Goal: Find specific page/section: Find specific page/section

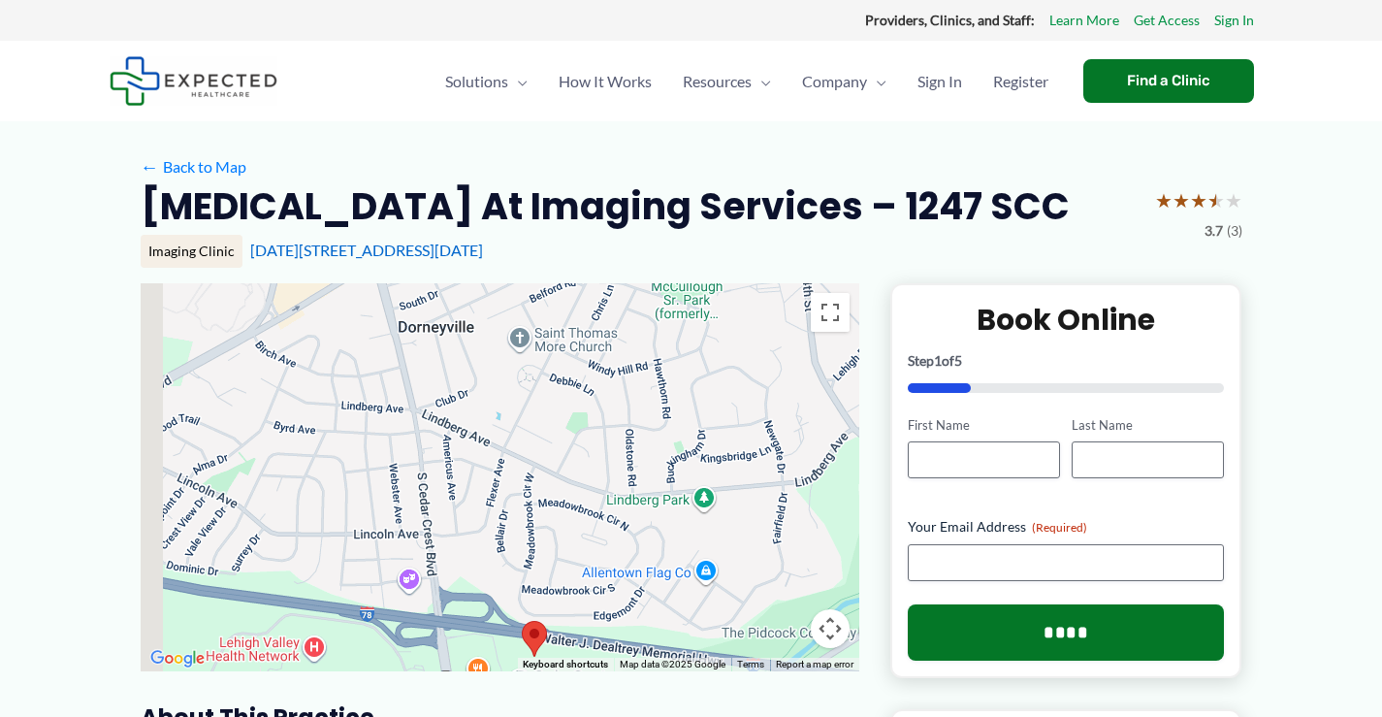
drag, startPoint x: 461, startPoint y: 363, endPoint x: 507, endPoint y: 519, distance: 163.0
click at [499, 534] on div at bounding box center [500, 477] width 719 height 388
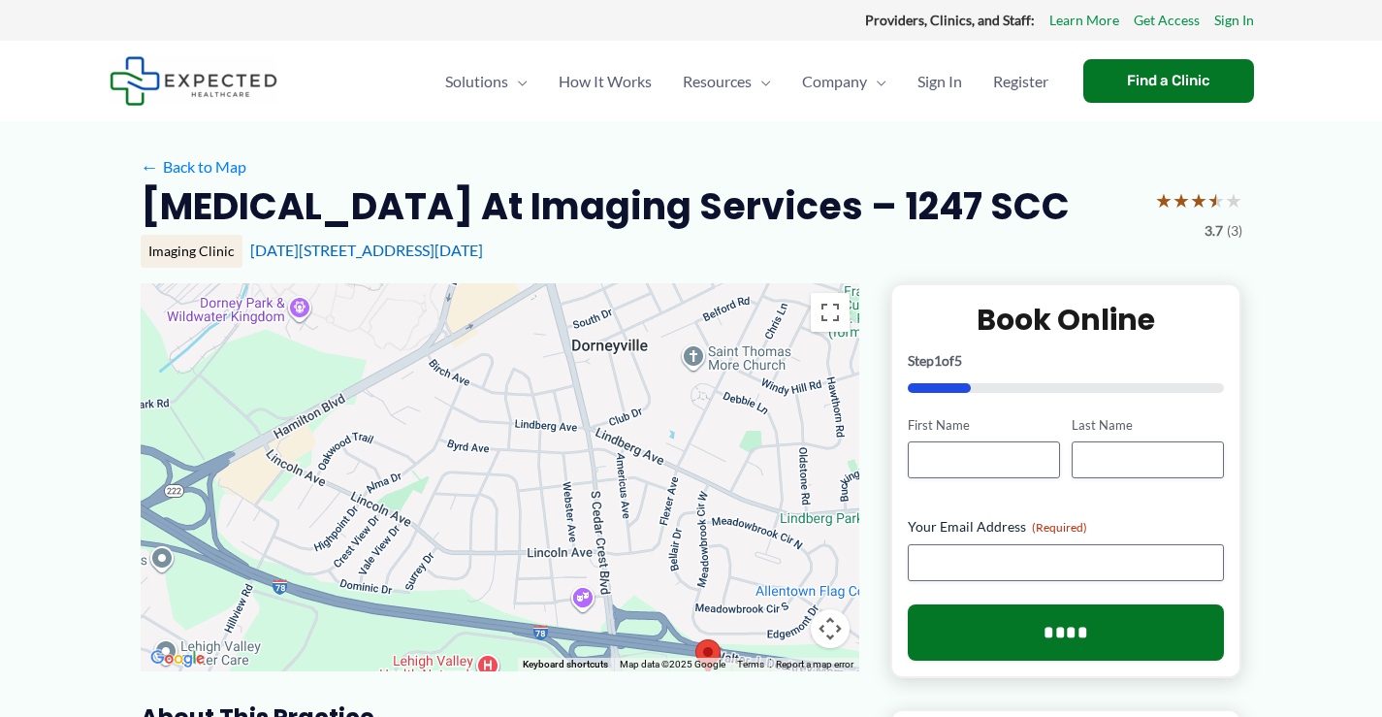
drag, startPoint x: 212, startPoint y: 442, endPoint x: 389, endPoint y: 463, distance: 177.7
click at [385, 474] on div at bounding box center [500, 477] width 719 height 388
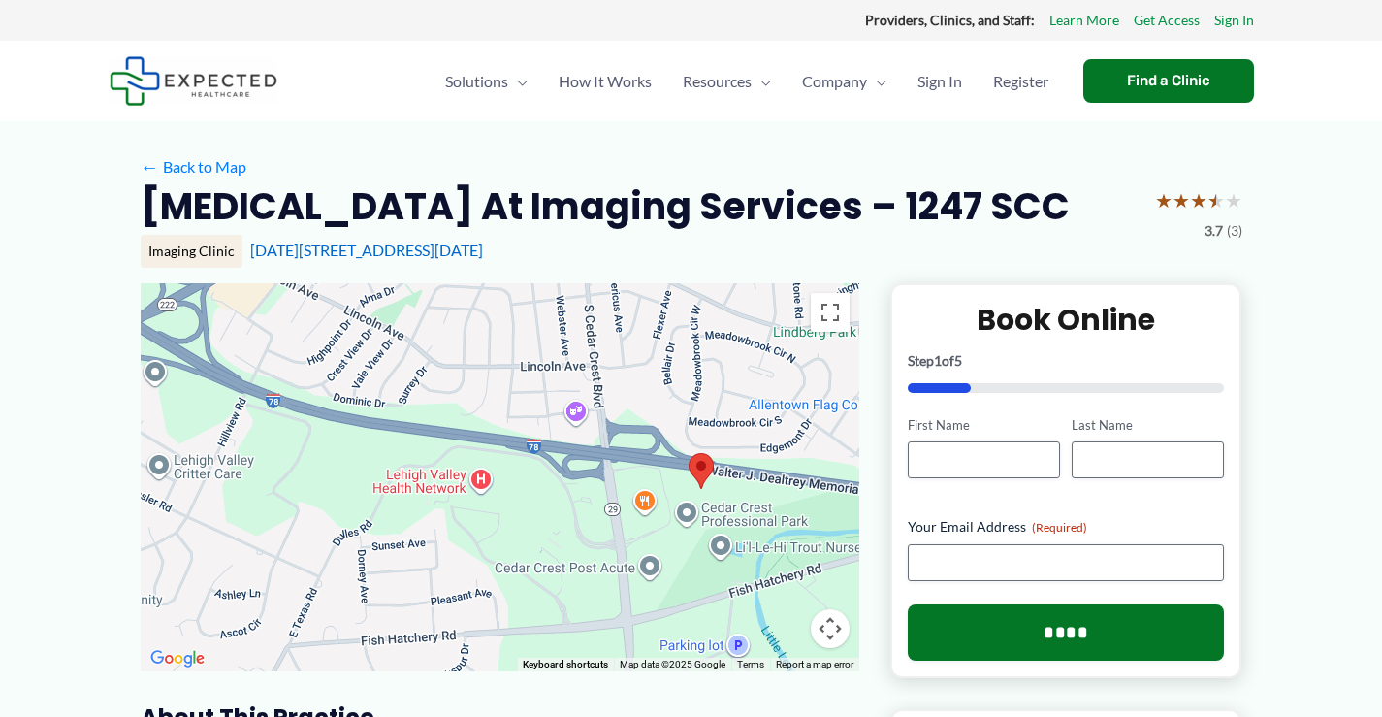
drag, startPoint x: 436, startPoint y: 546, endPoint x: 427, endPoint y: 351, distance: 195.2
click at [428, 355] on div at bounding box center [500, 477] width 719 height 388
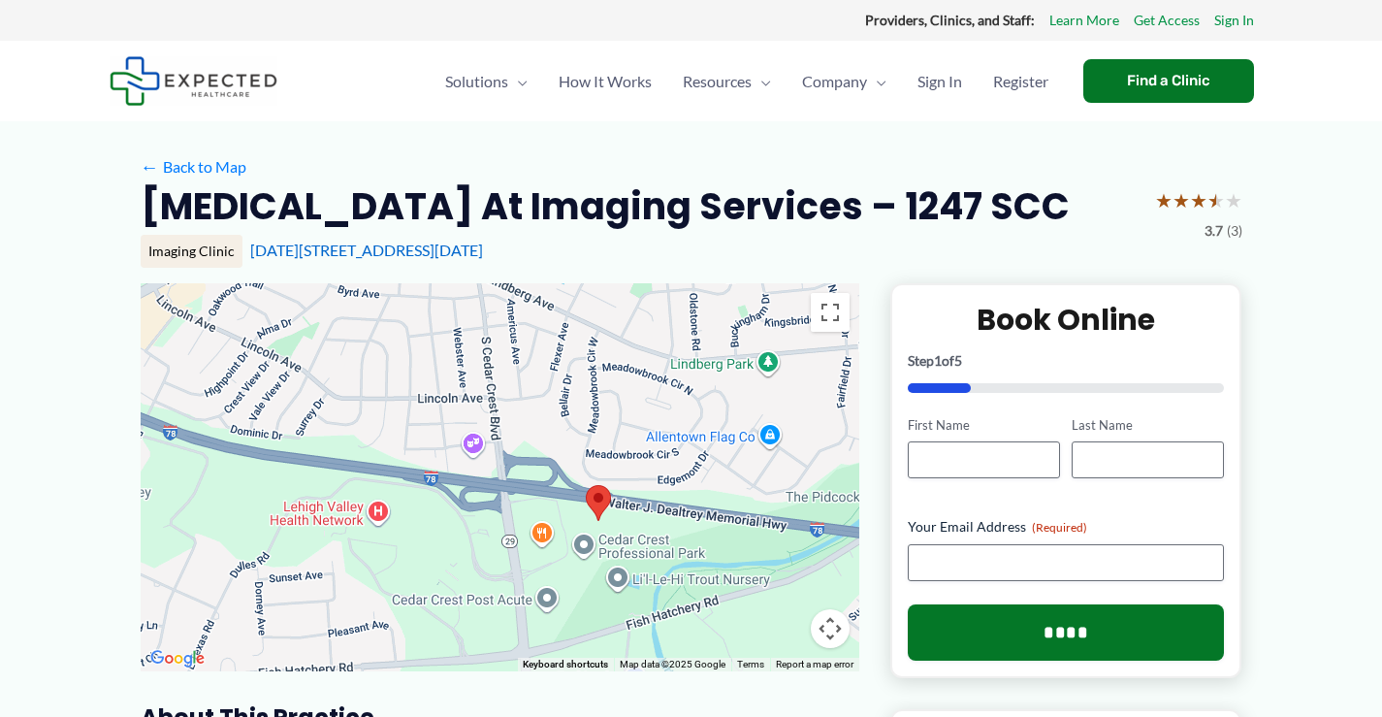
drag, startPoint x: 758, startPoint y: 454, endPoint x: 645, endPoint y: 493, distance: 119.0
click at [646, 493] on div at bounding box center [500, 477] width 719 height 388
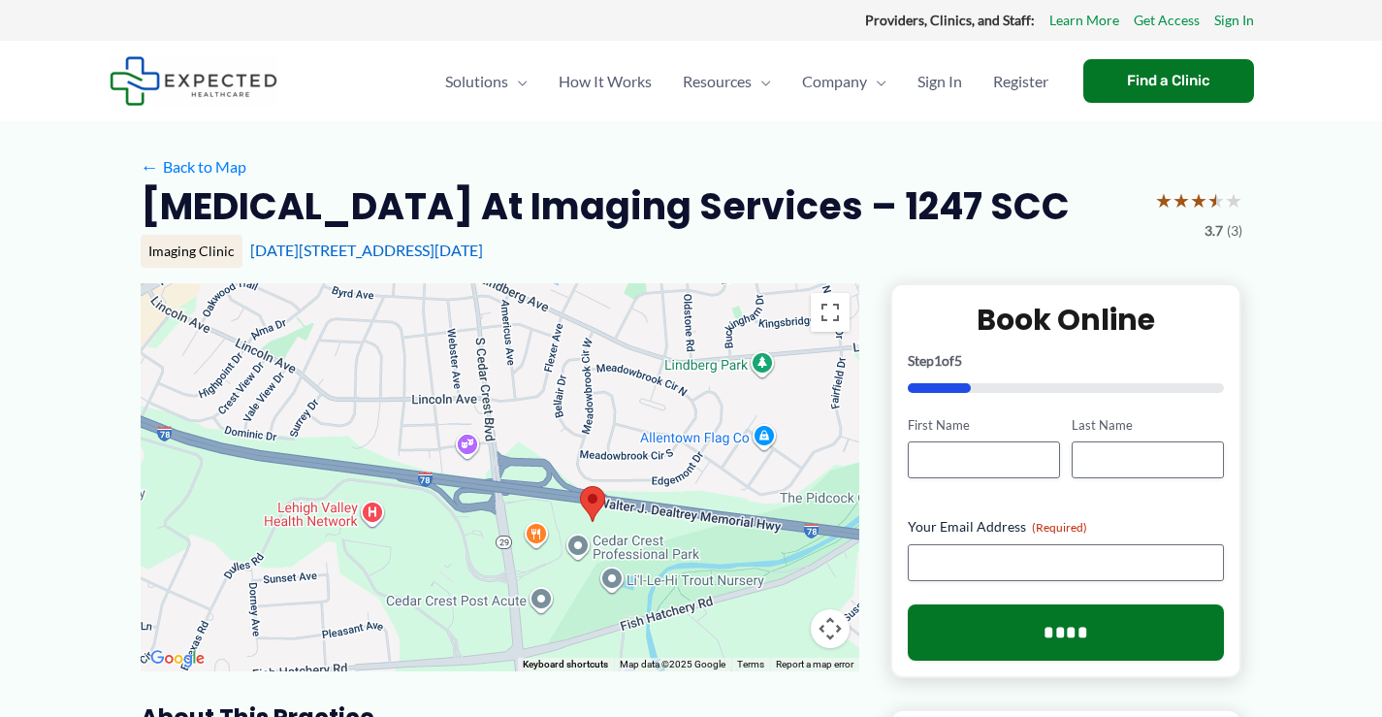
click at [850, 624] on div at bounding box center [500, 477] width 719 height 388
click at [823, 628] on button "Map camera controls" at bounding box center [830, 628] width 39 height 39
click at [784, 535] on button "Zoom in" at bounding box center [782, 531] width 39 height 39
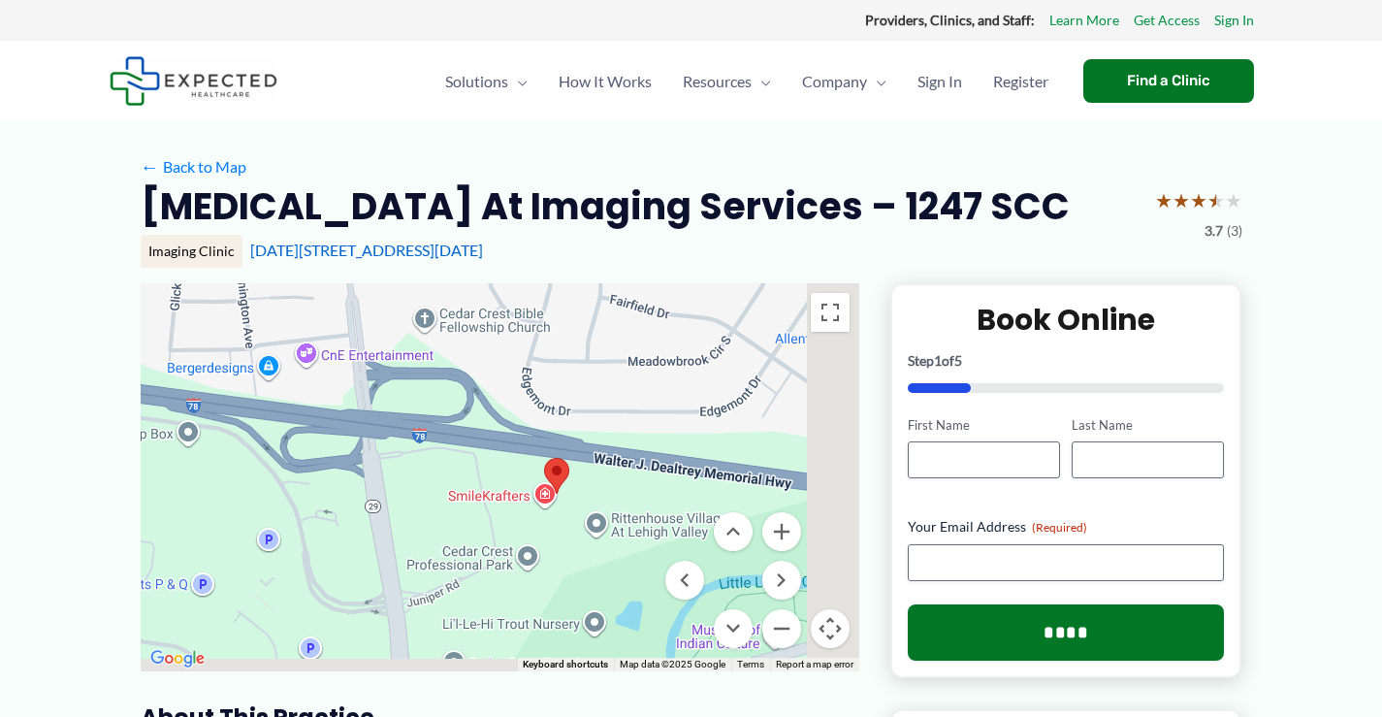
drag, startPoint x: 583, startPoint y: 548, endPoint x: 466, endPoint y: 474, distance: 138.6
click at [466, 474] on div at bounding box center [500, 477] width 719 height 388
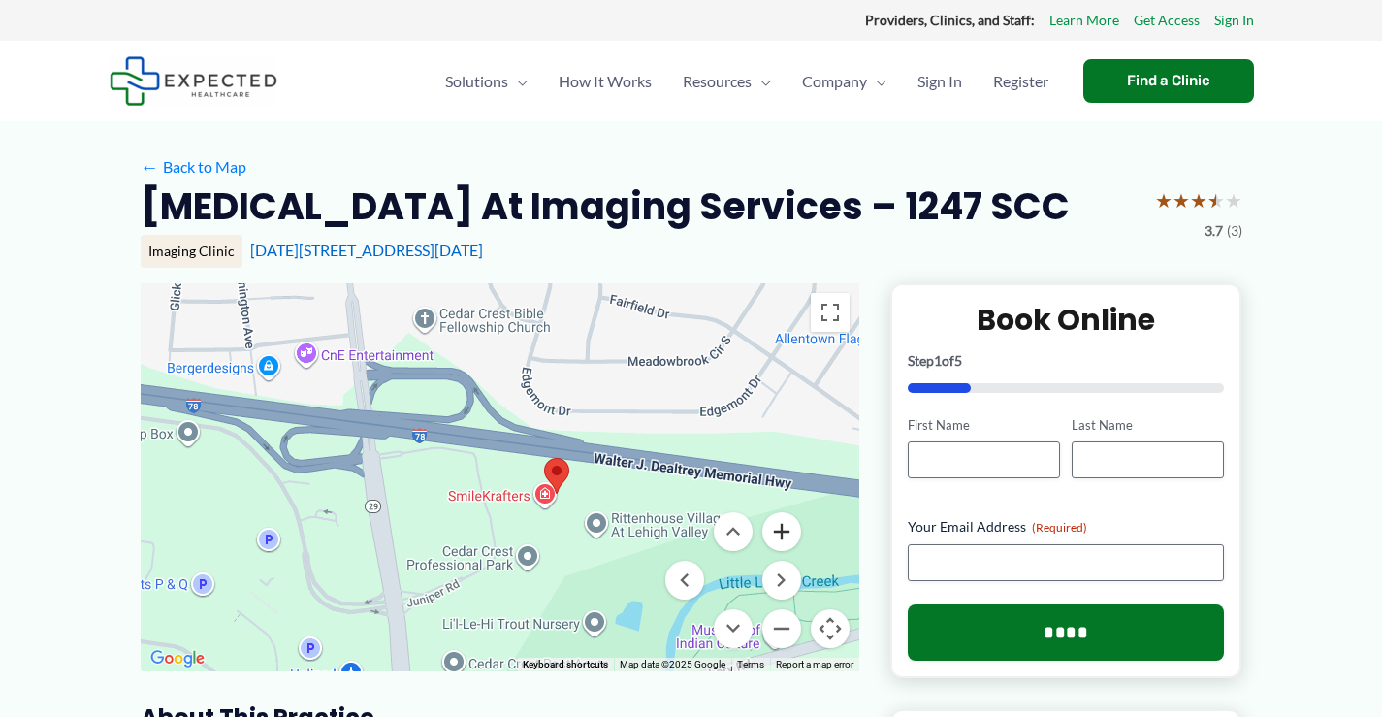
click at [780, 531] on button "Zoom in" at bounding box center [782, 531] width 39 height 39
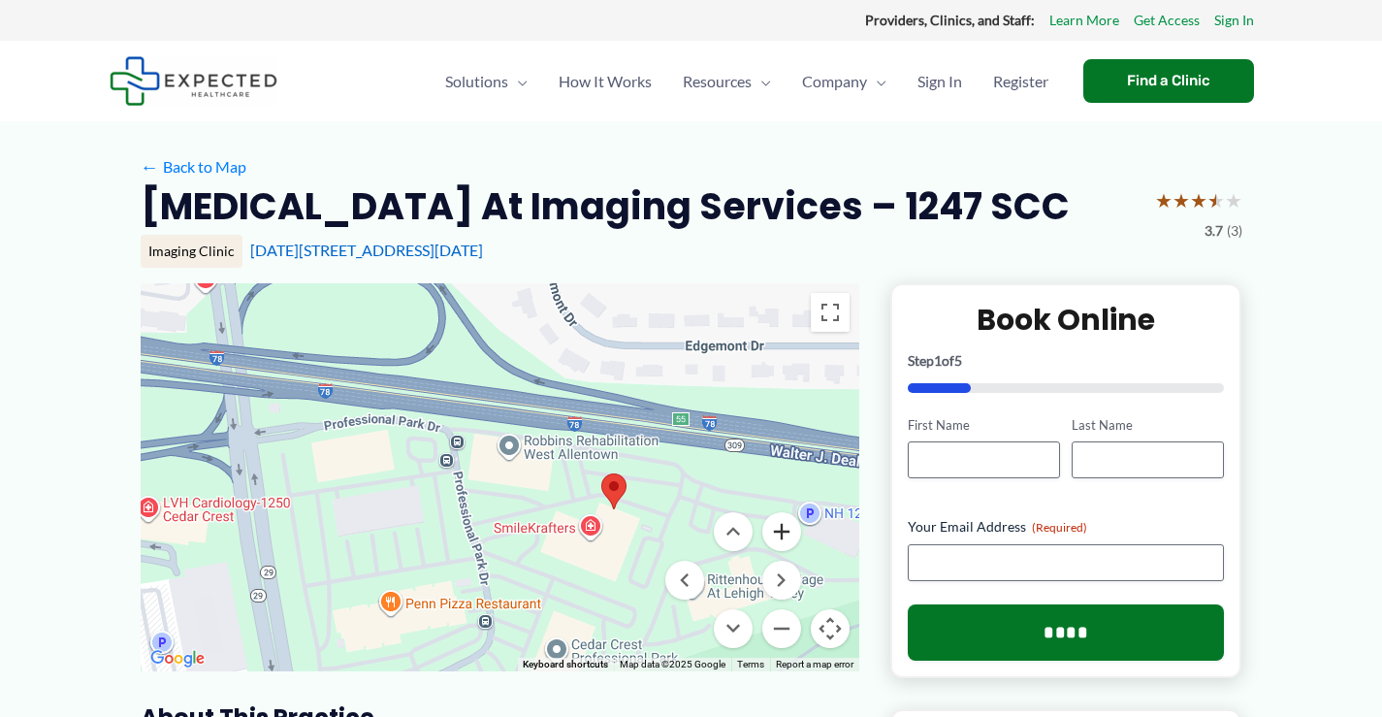
click at [778, 533] on button "Zoom in" at bounding box center [782, 531] width 39 height 39
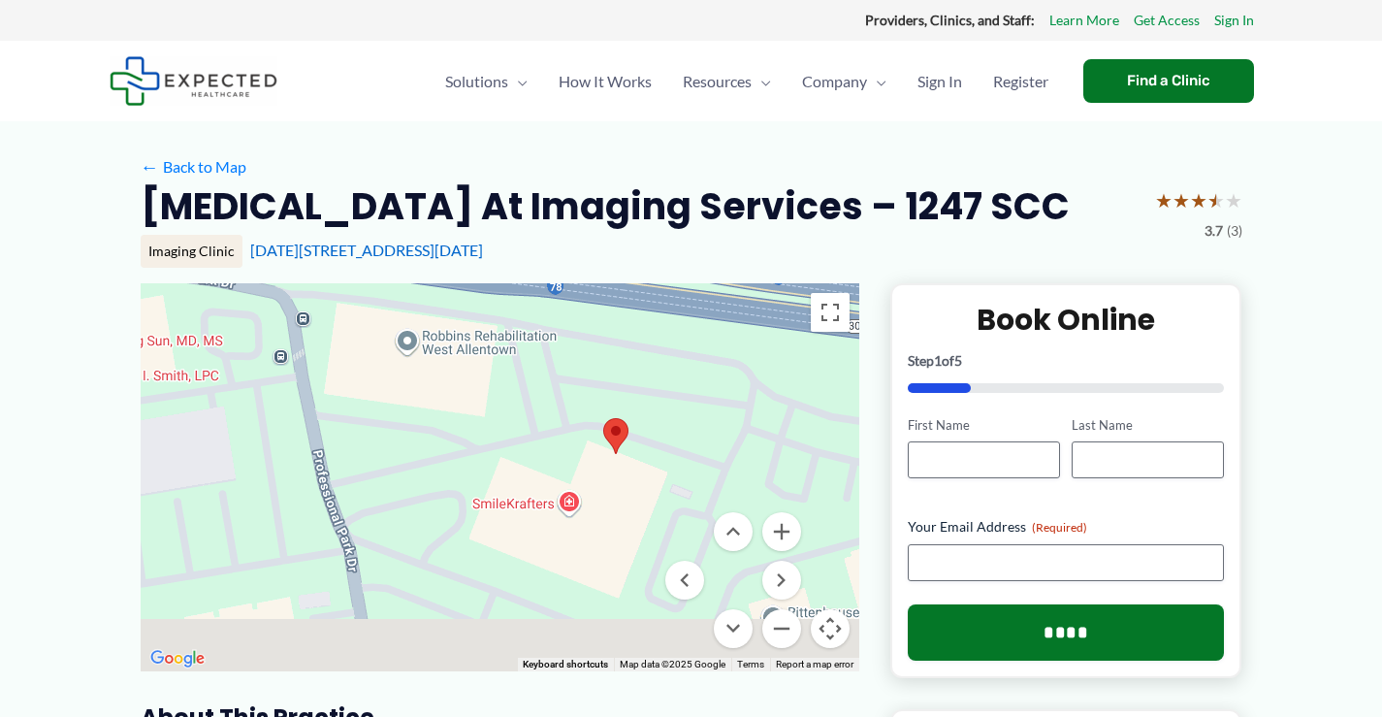
drag, startPoint x: 579, startPoint y: 519, endPoint x: 456, endPoint y: 420, distance: 158.0
click at [460, 425] on div at bounding box center [500, 477] width 719 height 388
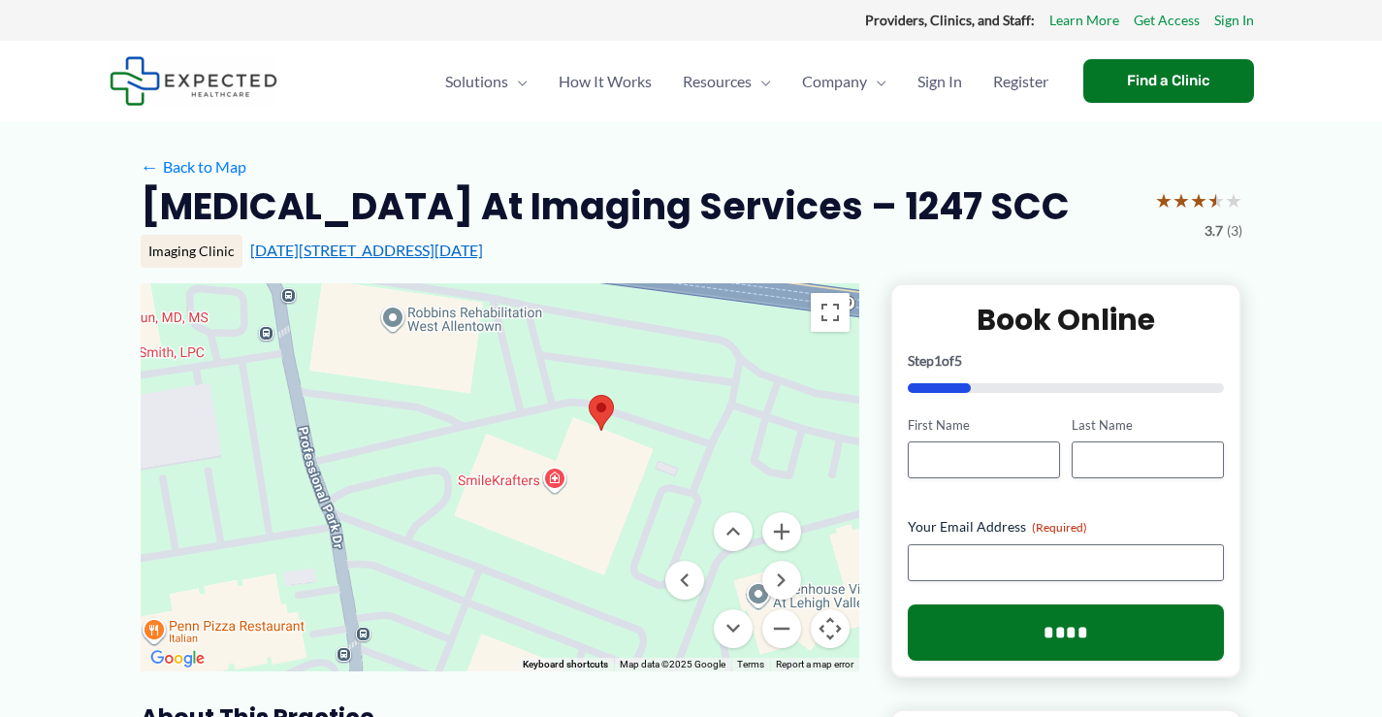
click at [372, 250] on link "[DATE][STREET_ADDRESS][DATE]" at bounding box center [366, 250] width 233 height 18
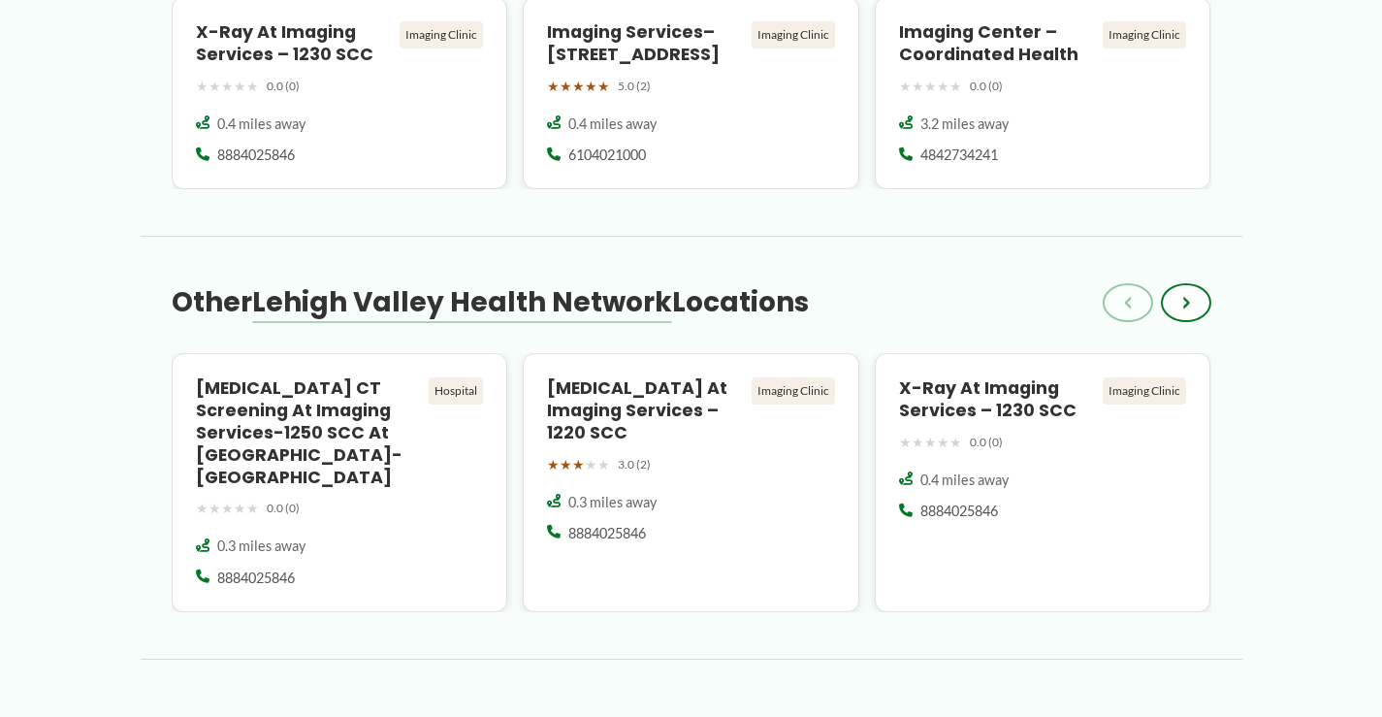
scroll to position [1802, 0]
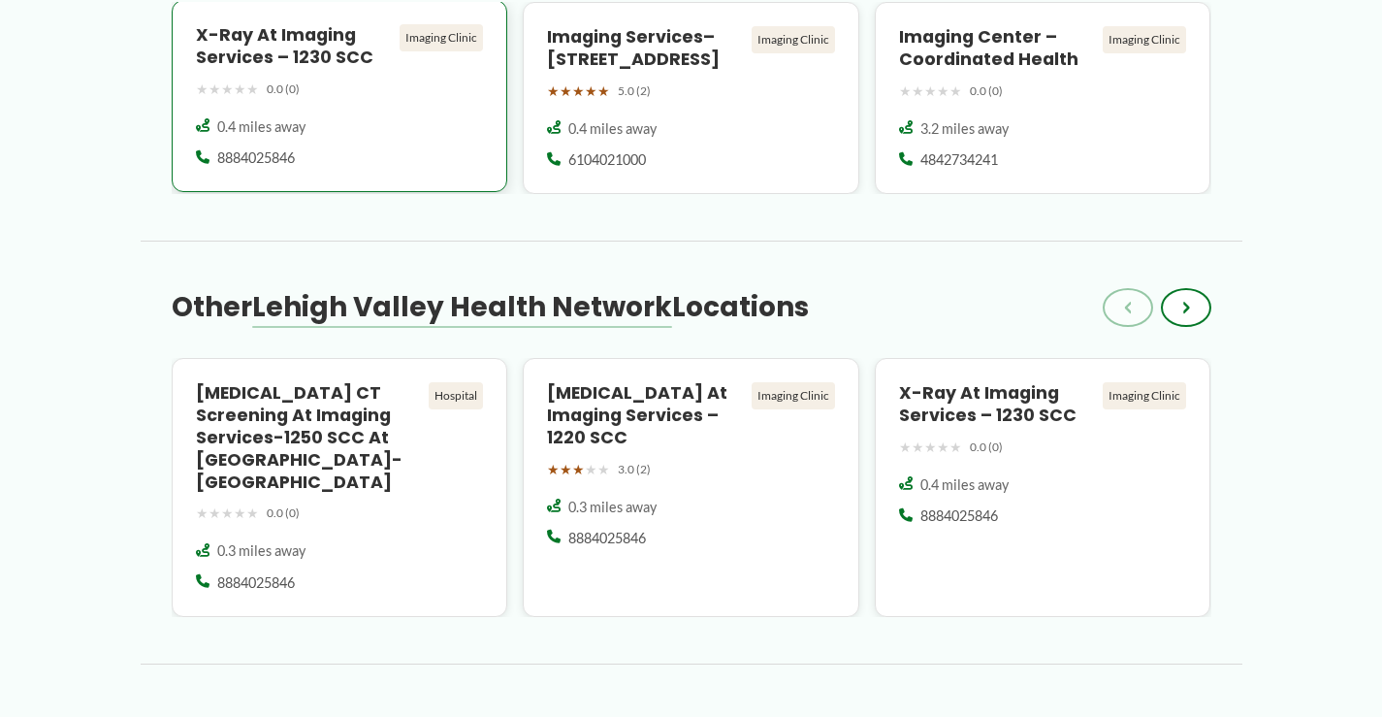
click at [397, 75] on div "X-ray at Imaging Services – 1230 SCC Imaging Clinic ★ ★ ★ ★ ★ 0.0 (0)" at bounding box center [340, 63] width 288 height 78
